Goal: Navigation & Orientation: Find specific page/section

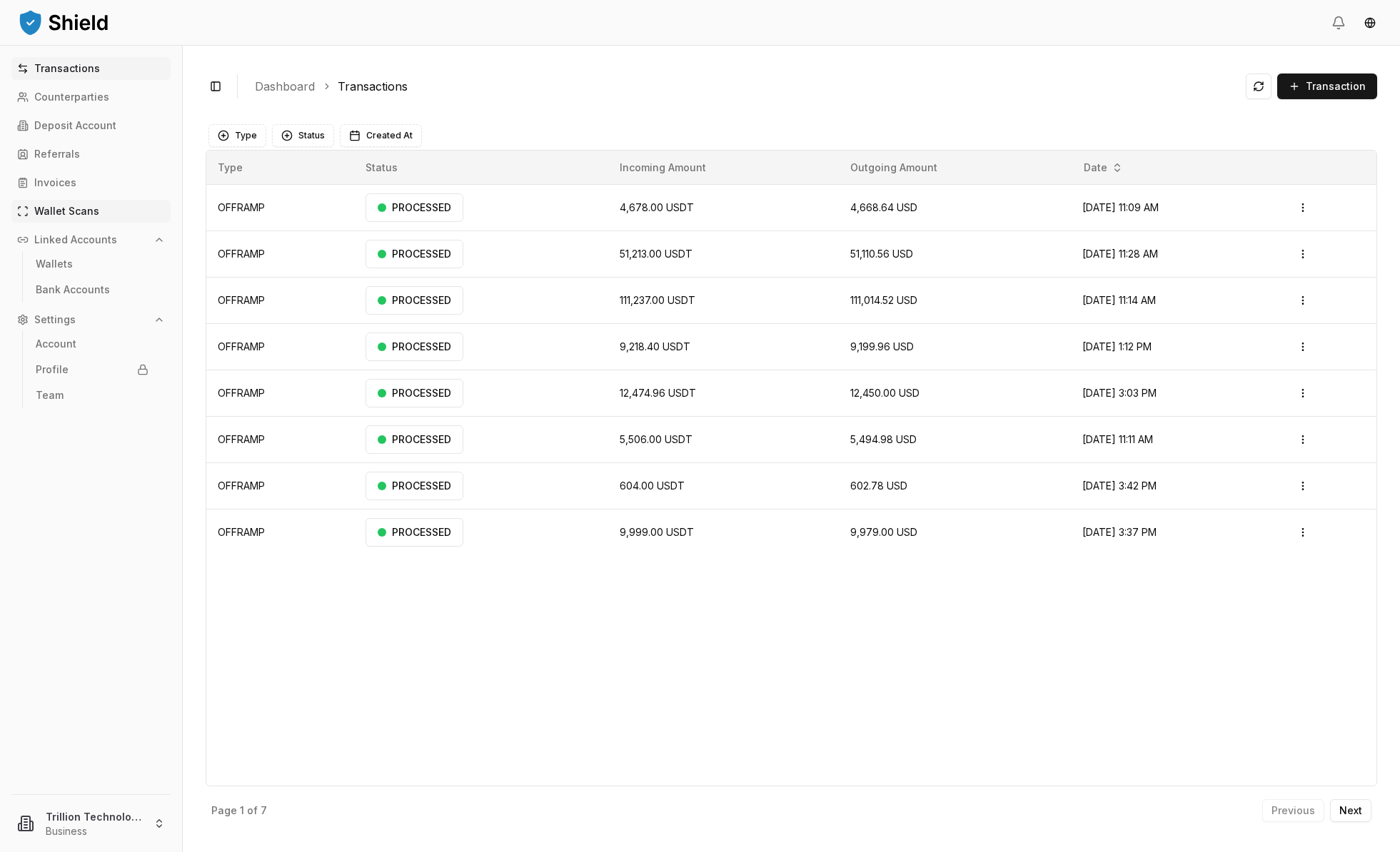
click at [50, 206] on p "Wallet Scans" at bounding box center [67, 211] width 65 height 10
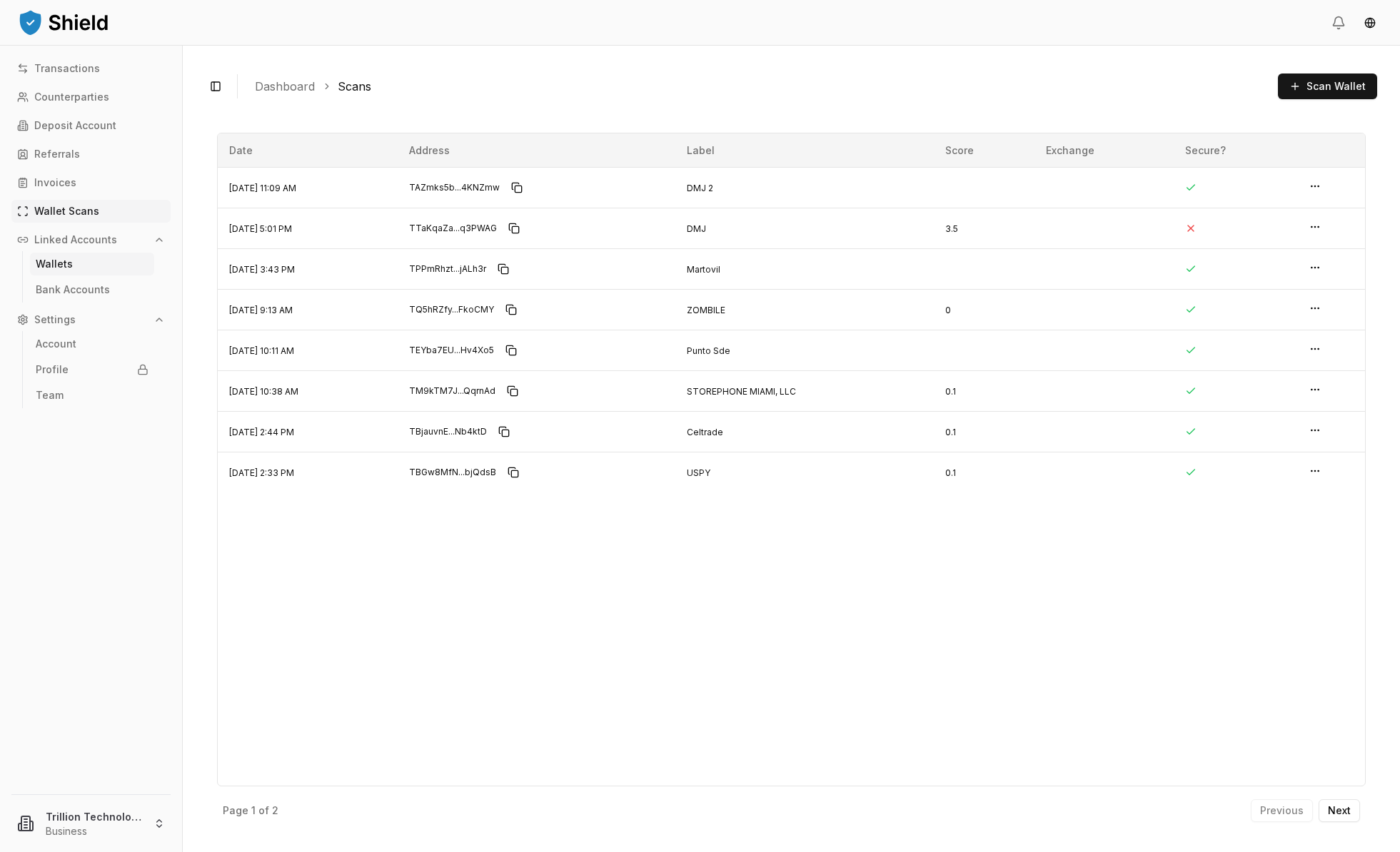
click at [57, 262] on p "Wallets" at bounding box center [54, 264] width 37 height 10
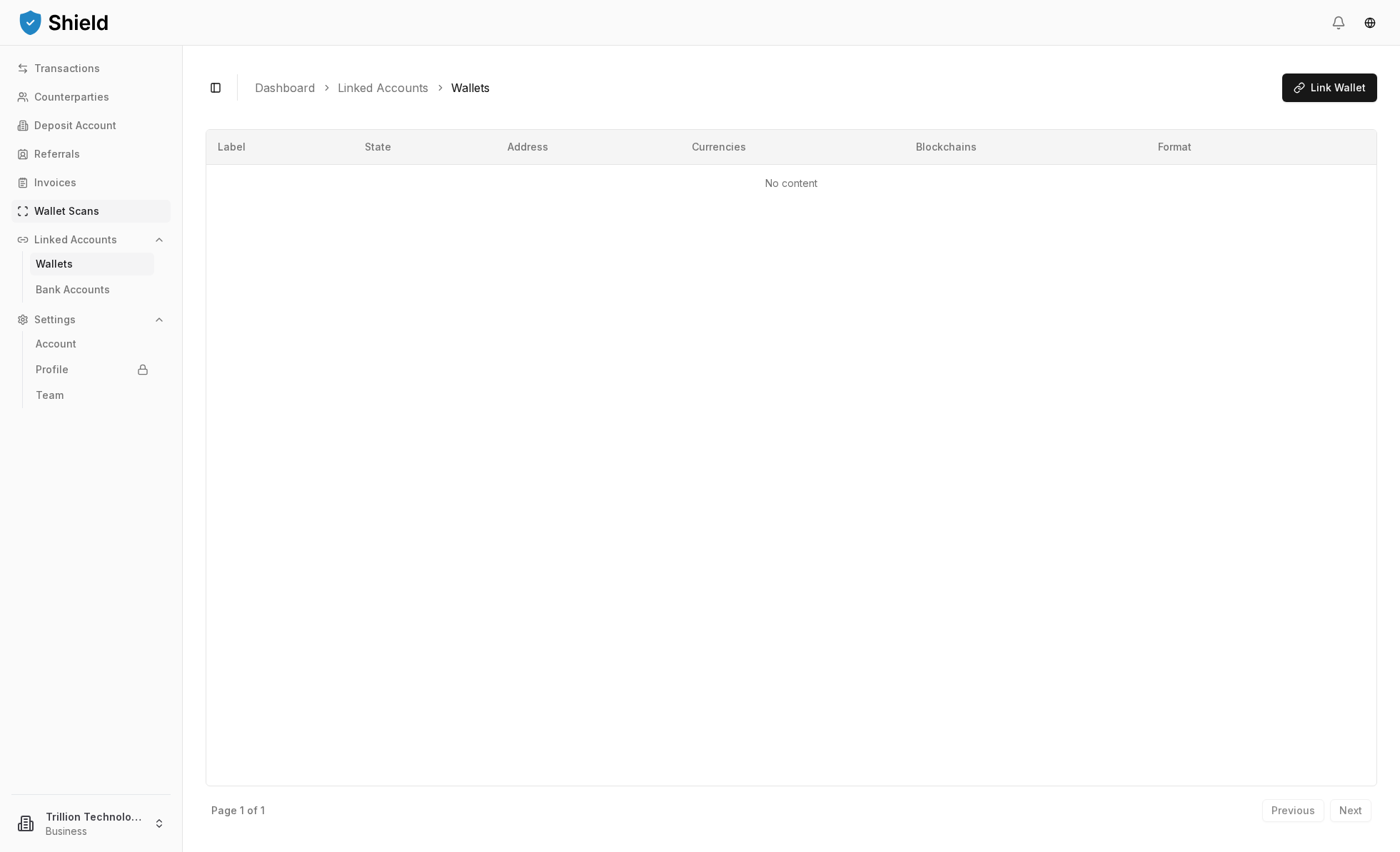
click at [52, 206] on p "Wallet Scans" at bounding box center [67, 211] width 65 height 10
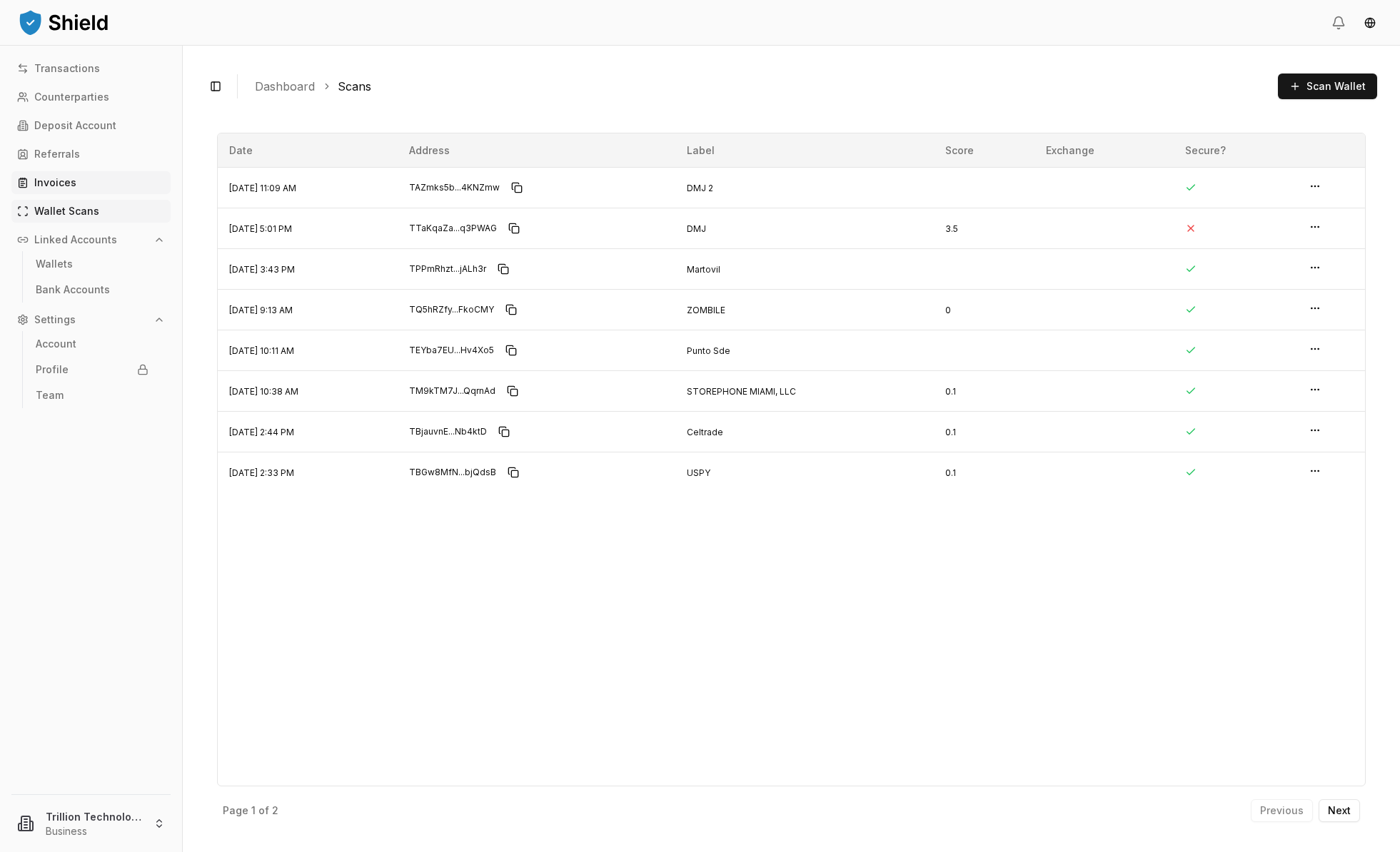
click at [64, 175] on link "Invoices" at bounding box center [91, 183] width 159 height 23
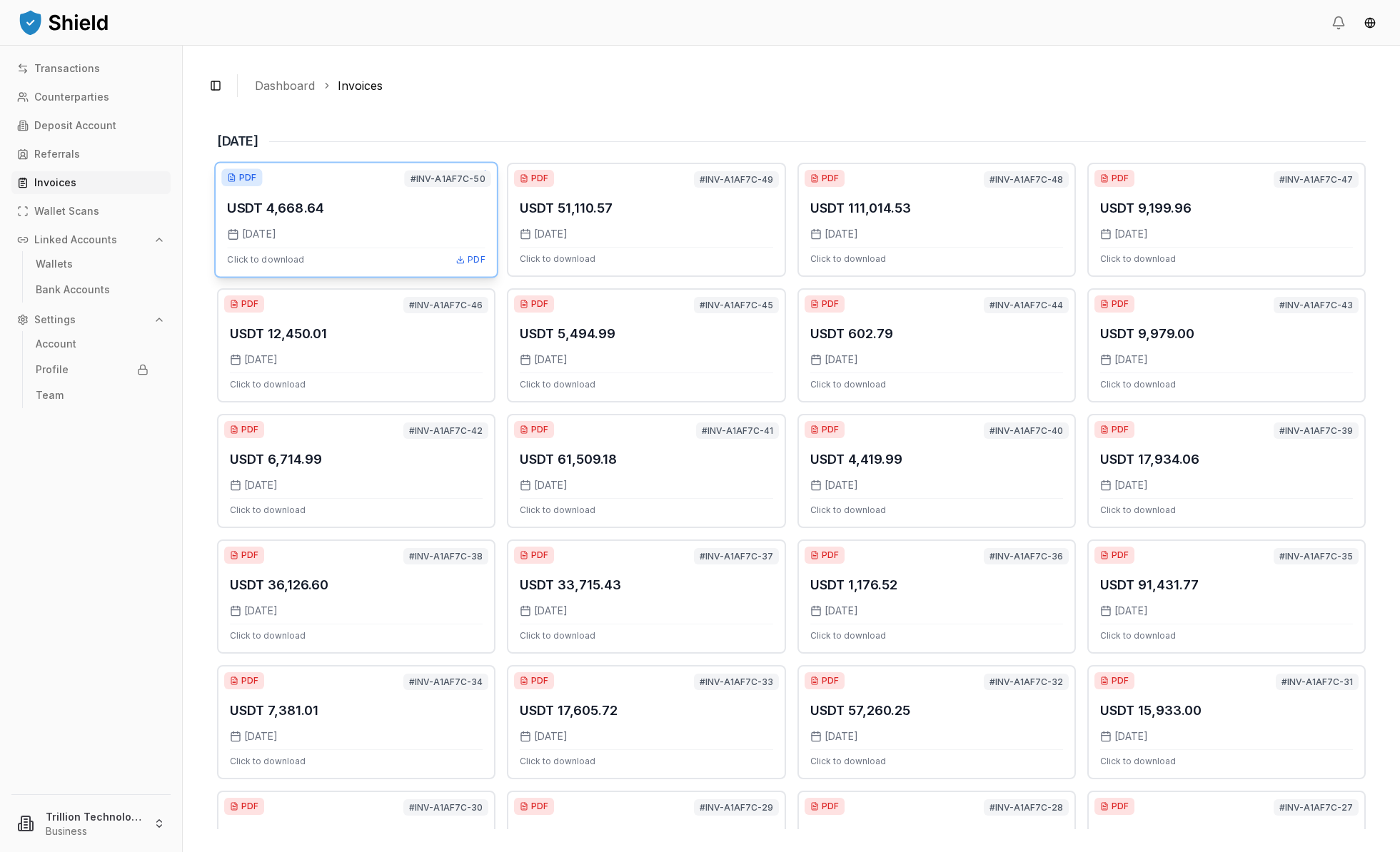
click at [372, 212] on div "USDT 4,668.64" at bounding box center [355, 208] width 258 height 21
